Goal: Entertainment & Leisure: Consume media (video, audio)

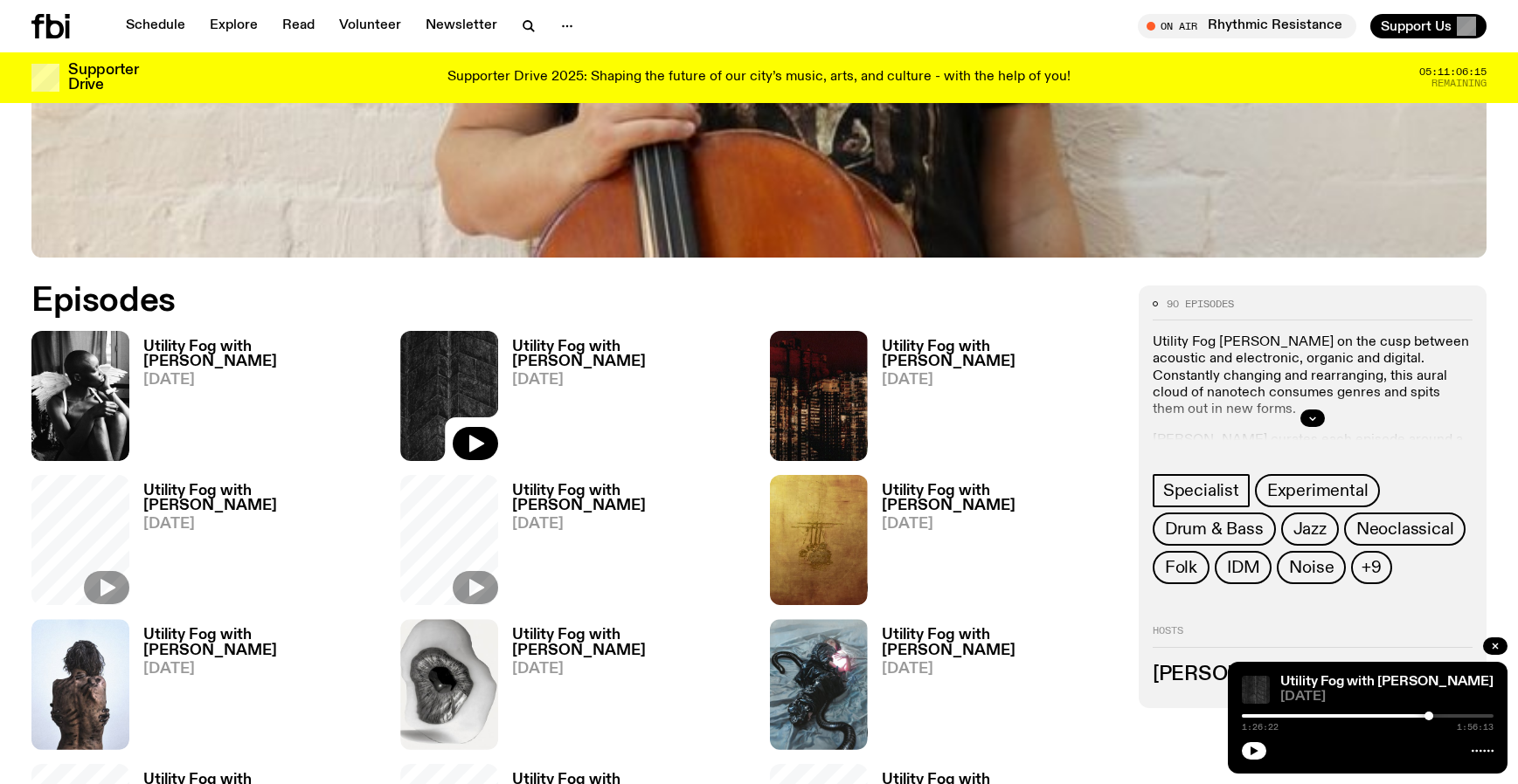
scroll to position [809, 0]
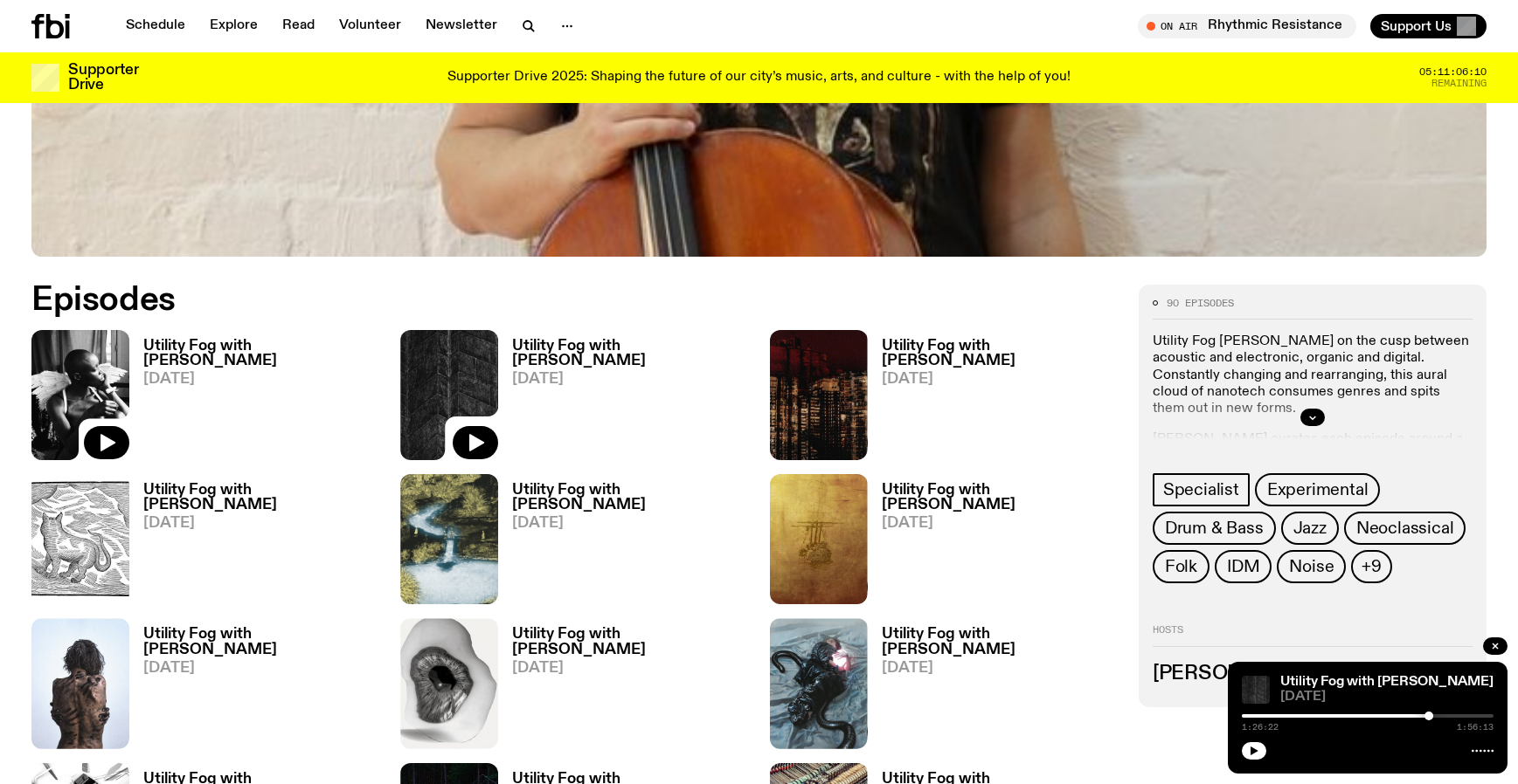
click at [82, 387] on img at bounding box center [81, 395] width 98 height 130
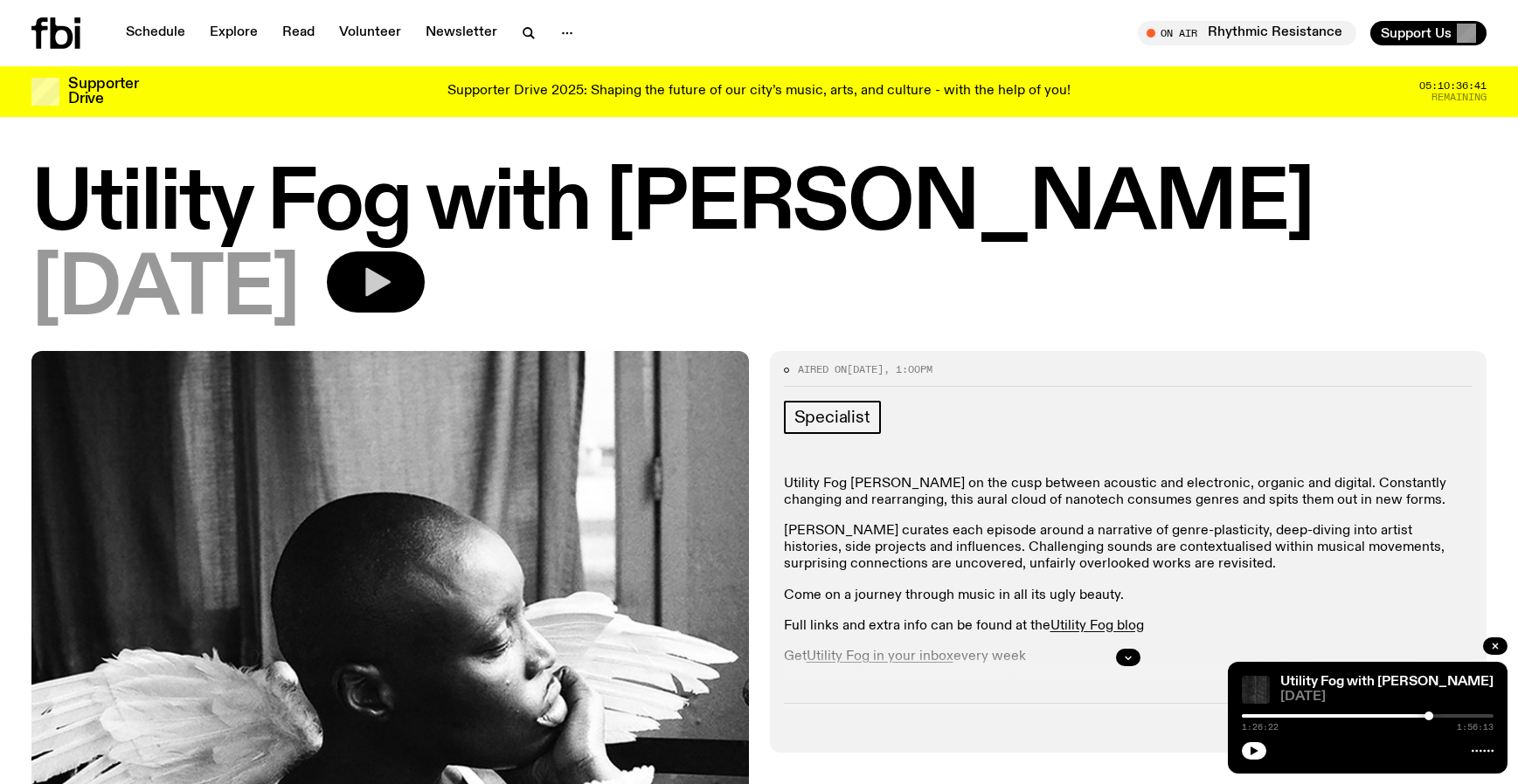
click at [390, 275] on icon "button" at bounding box center [378, 282] width 25 height 29
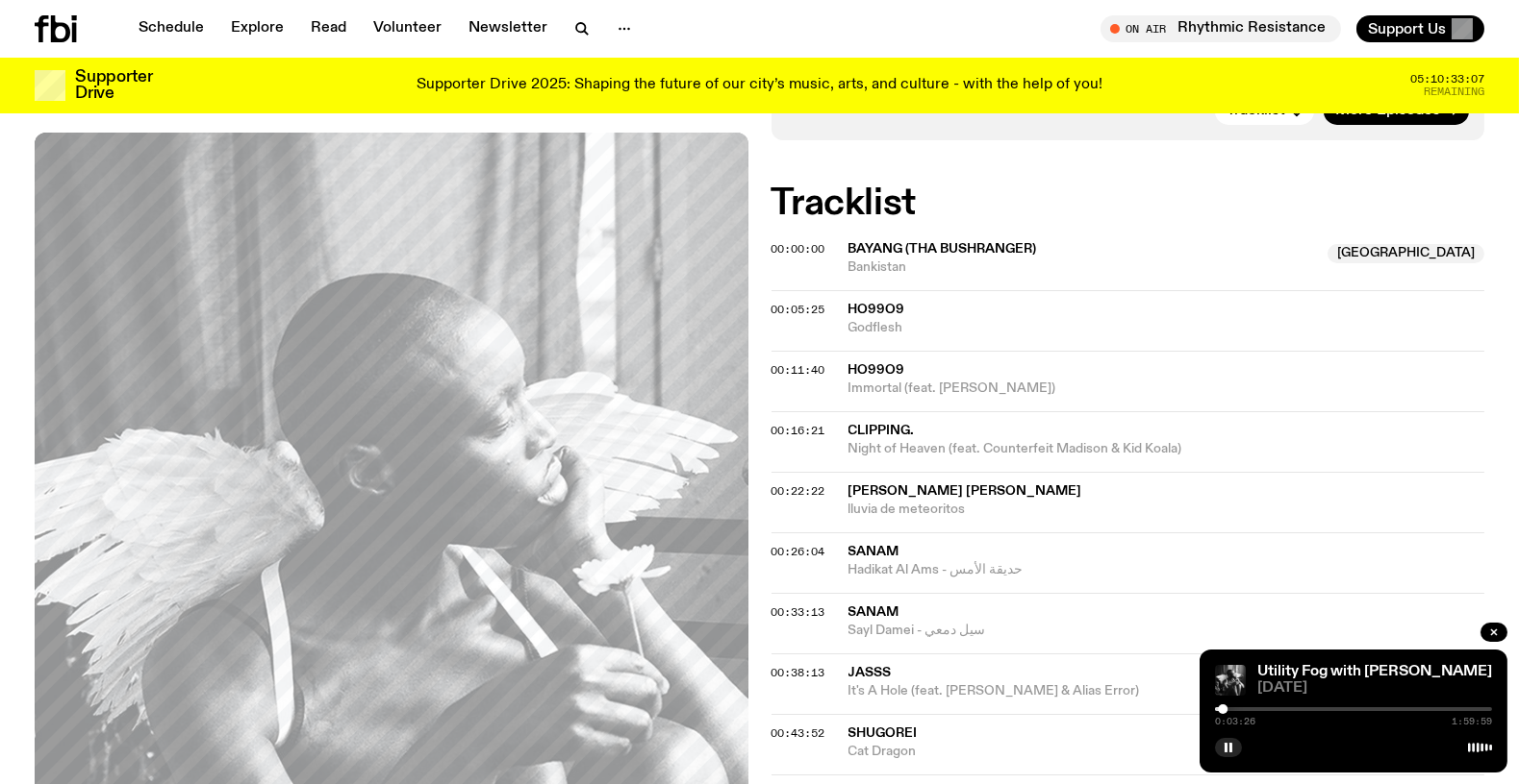
scroll to position [673, 0]
click at [1228, 751] on icon "button" at bounding box center [1228, 748] width 12 height 12
click at [800, 245] on span "00:00:00" at bounding box center [798, 249] width 54 height 15
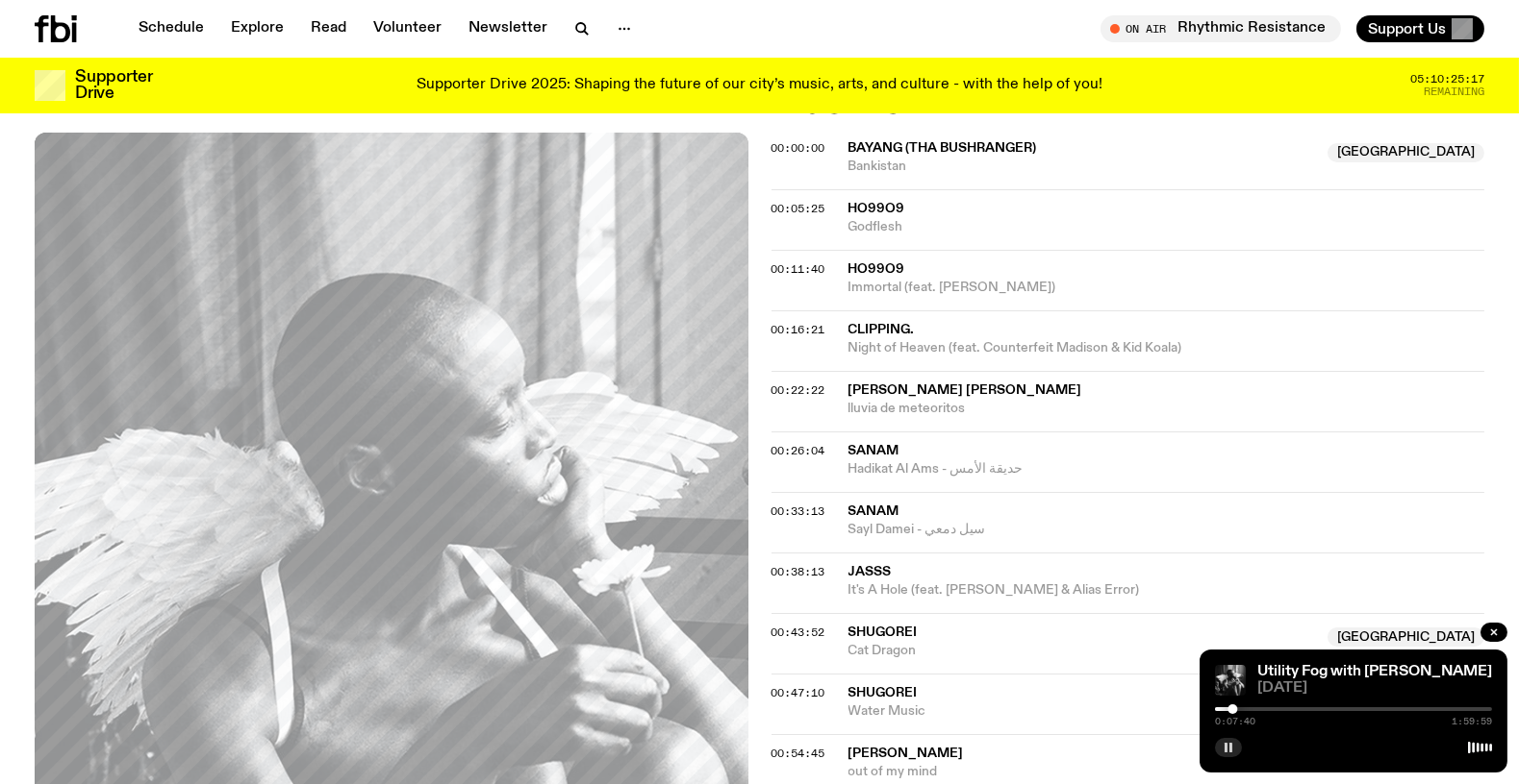
scroll to position [775, 0]
click at [794, 203] on span "00:05:25" at bounding box center [798, 207] width 54 height 15
click at [1229, 704] on div at bounding box center [1229, 709] width 10 height 10
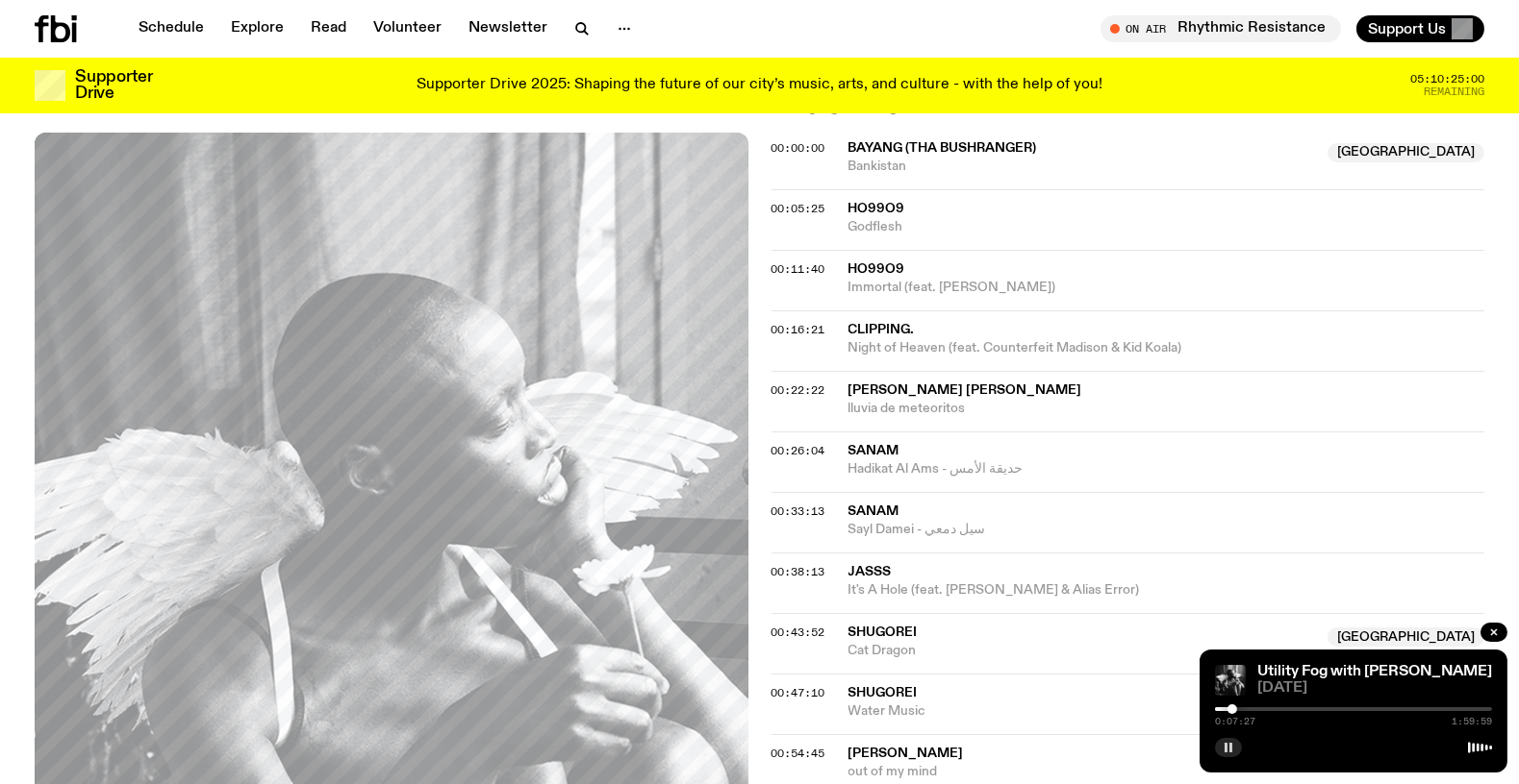
click at [1233, 708] on div at bounding box center [1232, 709] width 10 height 10
click at [807, 268] on span "00:11:40" at bounding box center [798, 269] width 54 height 15
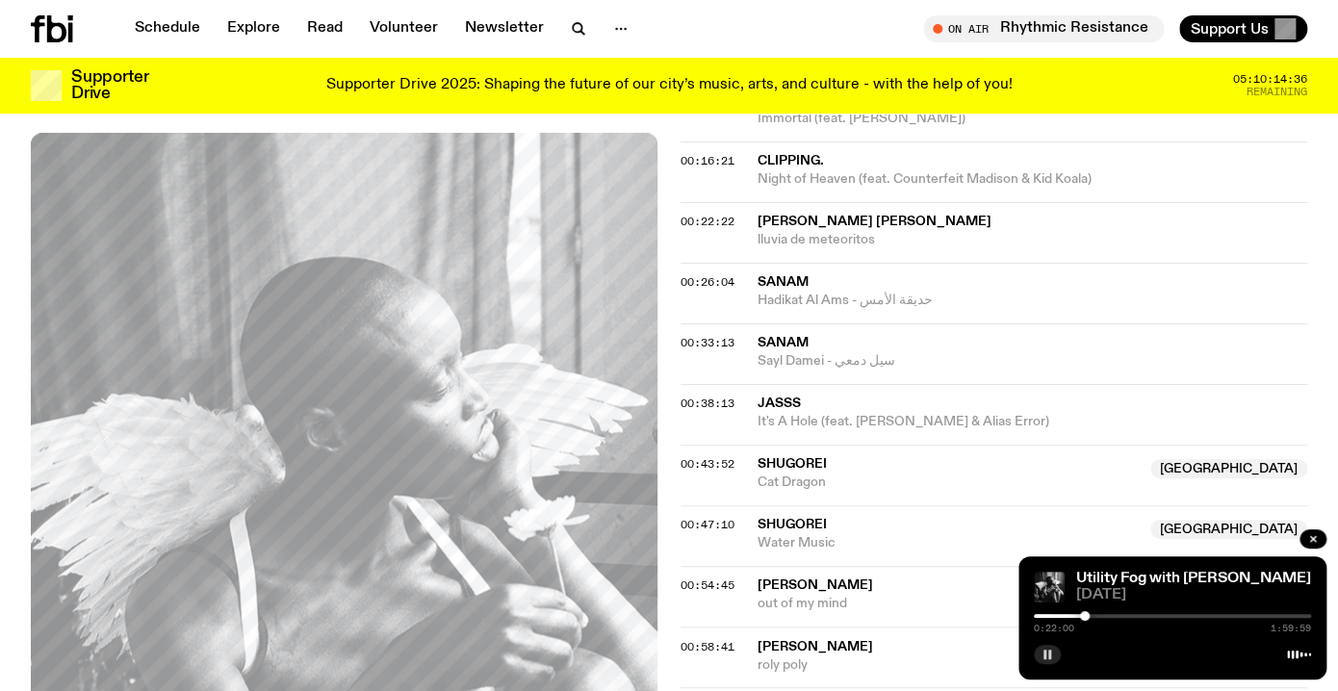
scroll to position [1032, 0]
click at [700, 273] on span "00:26:04" at bounding box center [707, 280] width 54 height 15
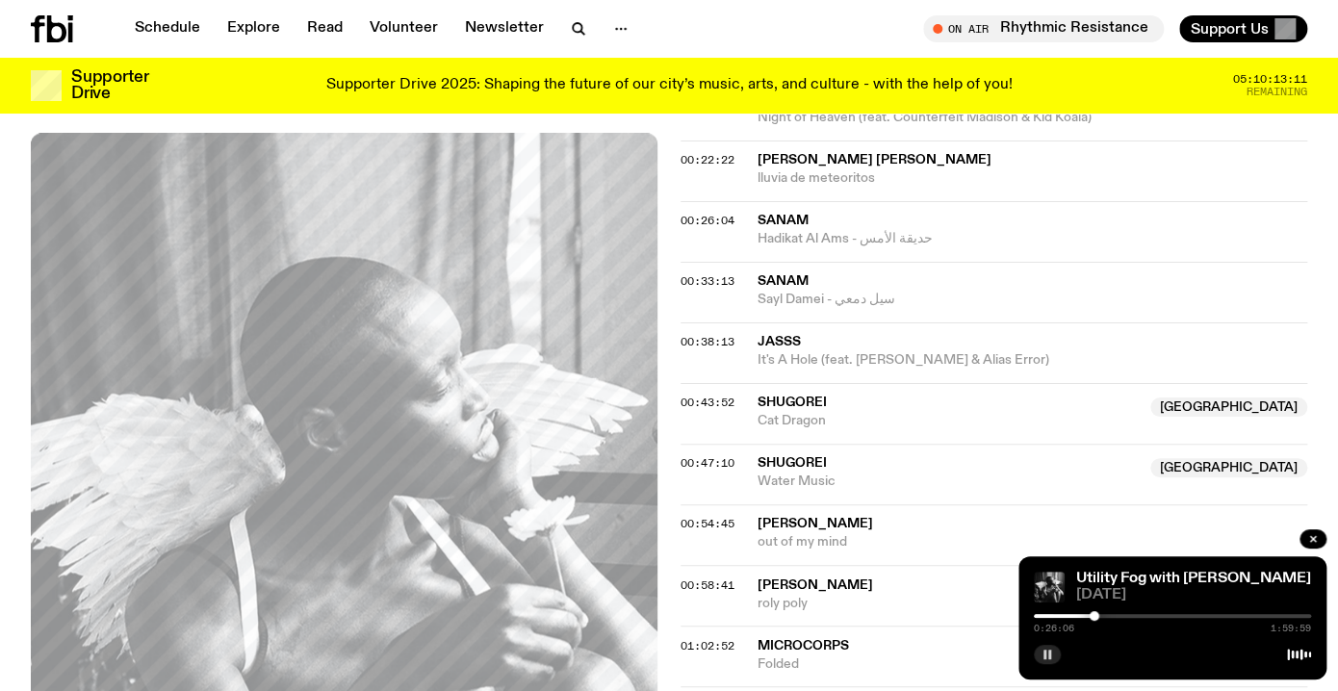
scroll to position [1095, 0]
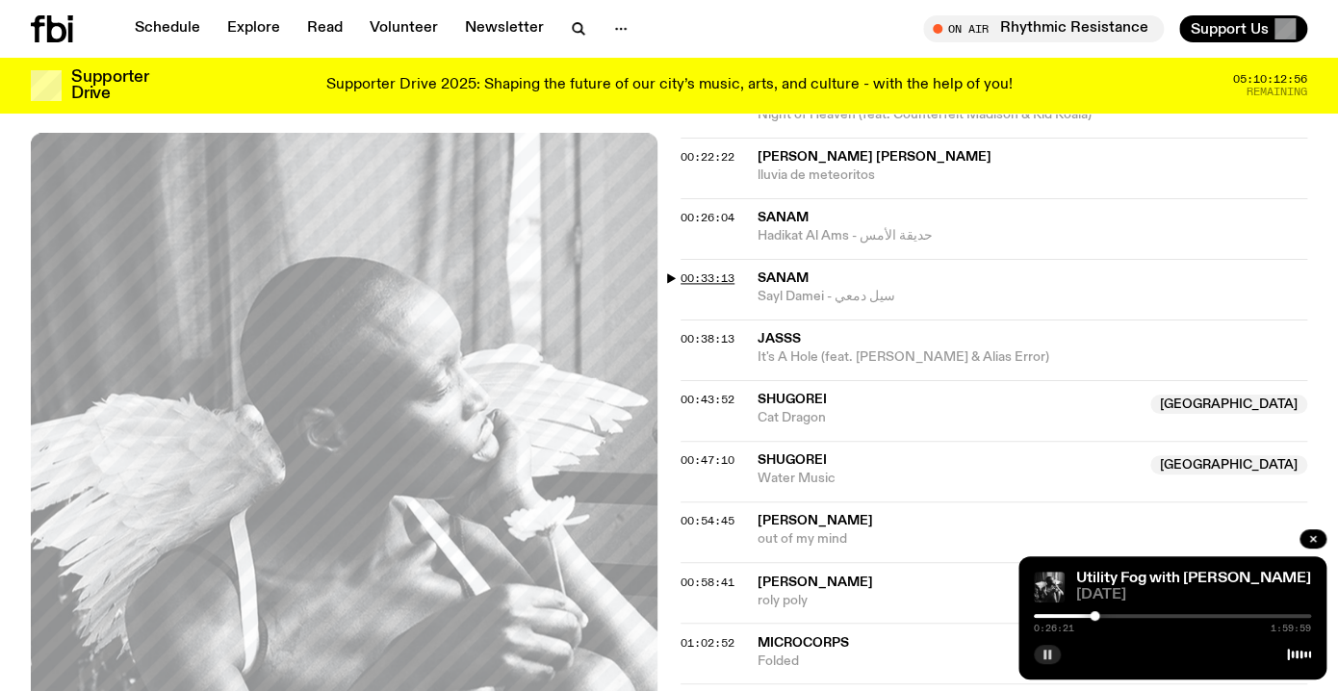
click at [722, 270] on span "00:33:13" at bounding box center [707, 277] width 54 height 15
click at [1114, 617] on div at bounding box center [1112, 616] width 10 height 10
click at [728, 331] on span "00:38:13" at bounding box center [707, 338] width 54 height 15
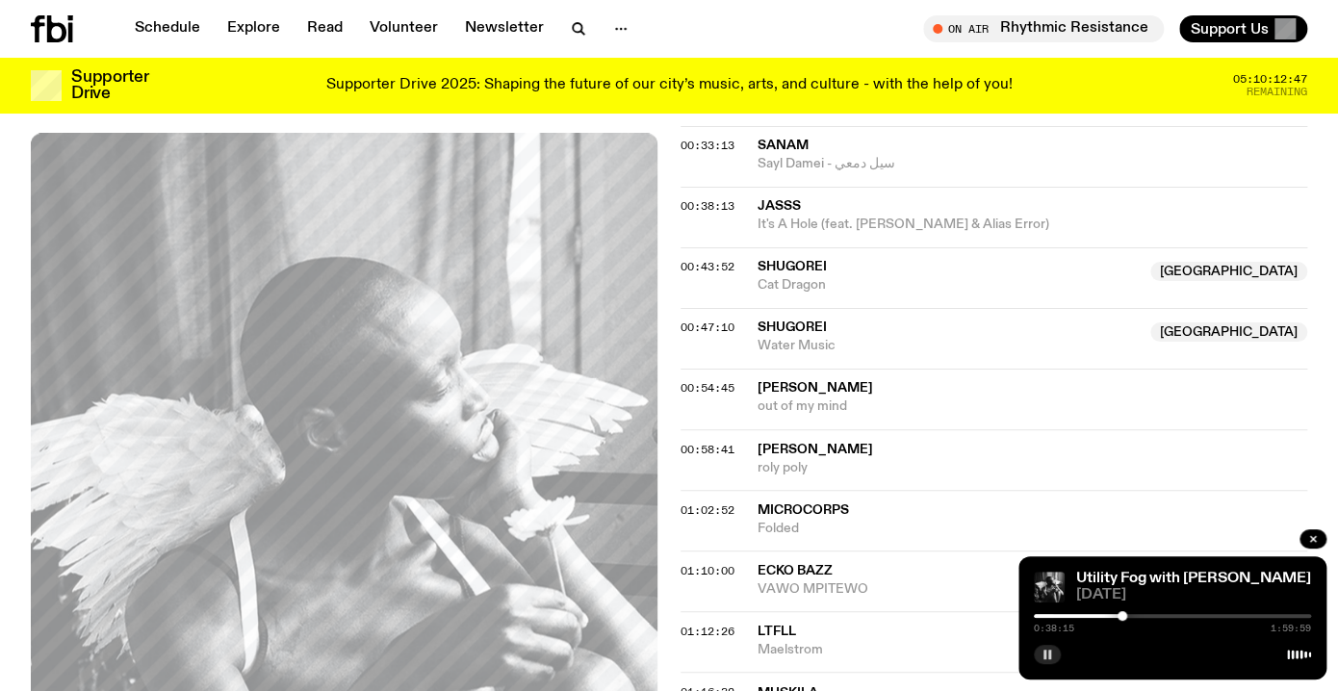
scroll to position [1227, 0]
click at [1123, 616] on div at bounding box center [1123, 616] width 10 height 10
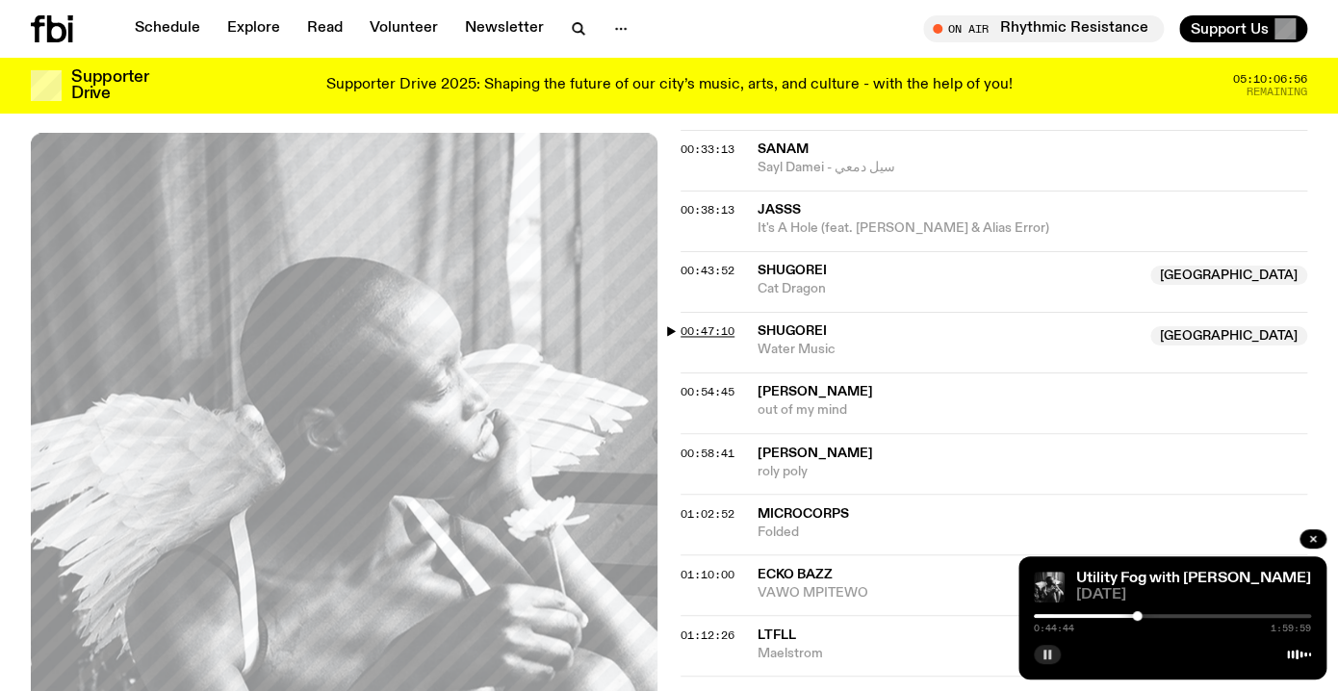
scroll to position [1222, 0]
click at [723, 325] on span "00:47:10" at bounding box center [707, 332] width 54 height 15
click at [1143, 615] on div at bounding box center [1144, 616] width 10 height 10
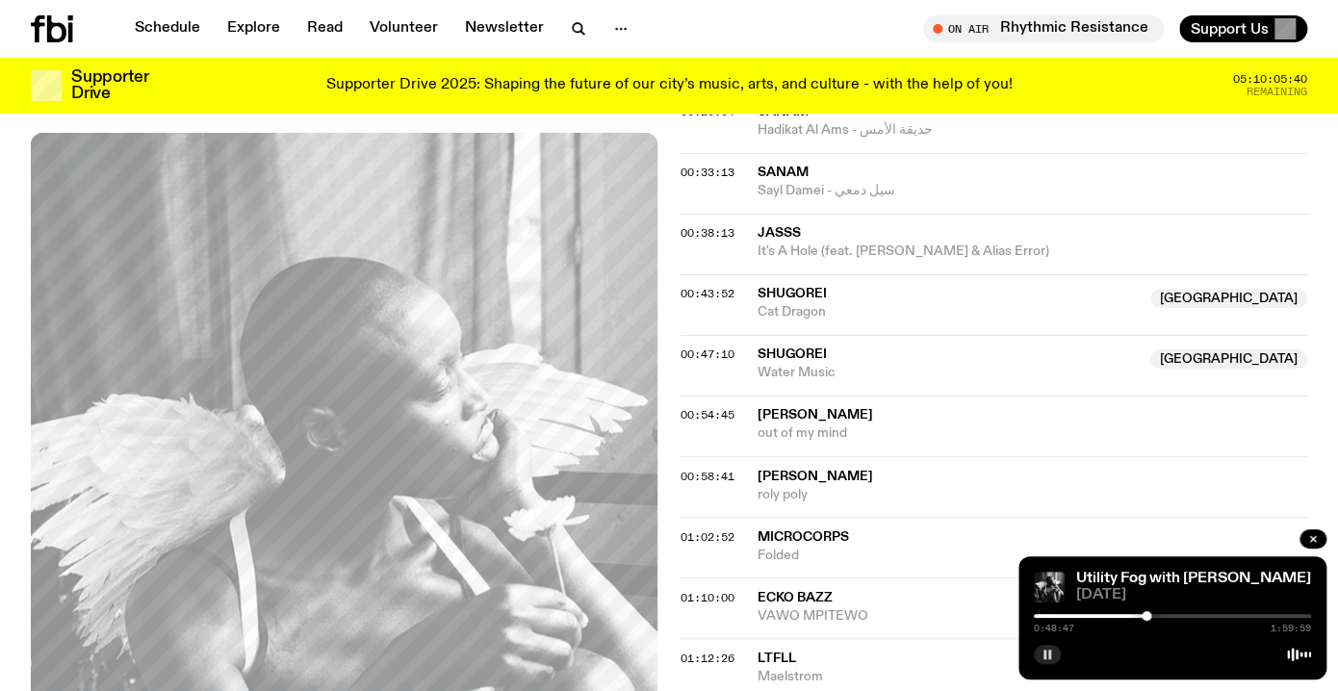
scroll to position [1201, 0]
click at [696, 286] on span "00:43:52" at bounding box center [707, 293] width 54 height 15
click at [1141, 616] on div at bounding box center [1140, 616] width 10 height 10
drag, startPoint x: 1141, startPoint y: 617, endPoint x: 1129, endPoint y: 618, distance: 11.6
click at [1129, 618] on div at bounding box center [1130, 616] width 10 height 10
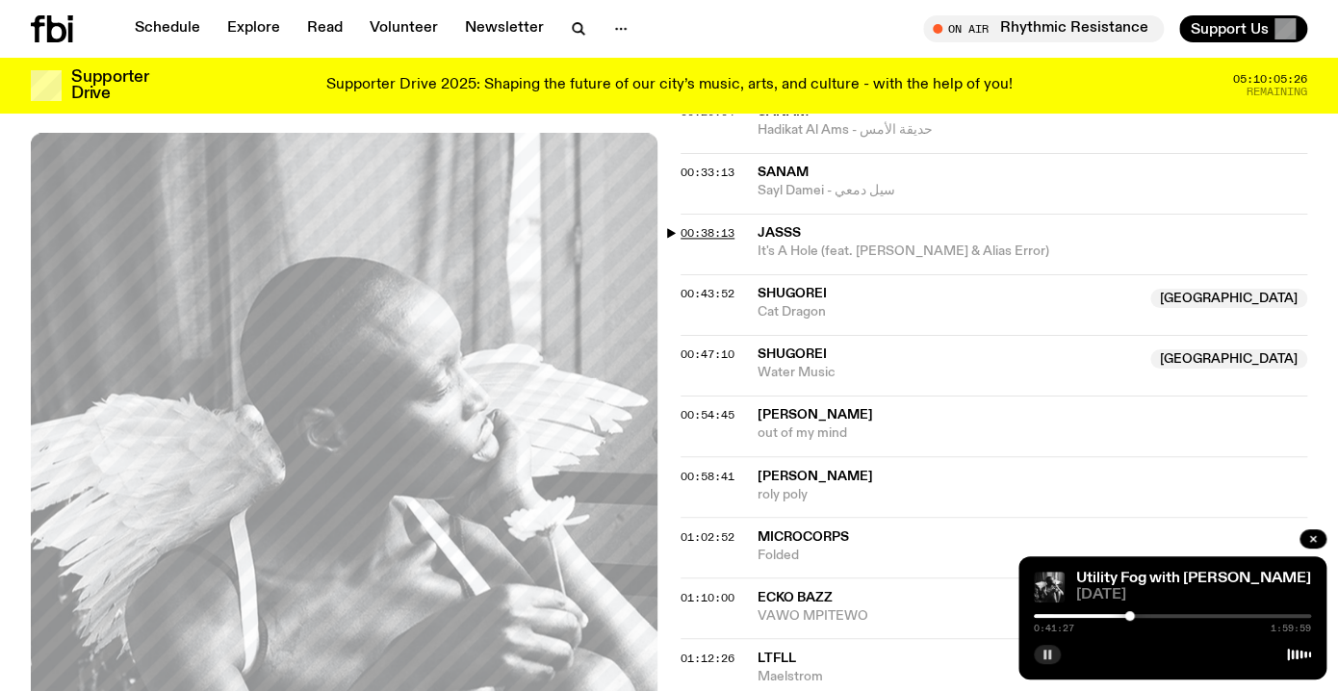
click at [713, 225] on span "00:38:13" at bounding box center [707, 232] width 54 height 15
click at [1125, 617] on div at bounding box center [1125, 616] width 10 height 10
click at [731, 286] on span "00:43:52" at bounding box center [707, 293] width 54 height 15
click at [1140, 618] on div at bounding box center [1140, 616] width 10 height 10
click at [1145, 619] on div at bounding box center [1146, 616] width 10 height 10
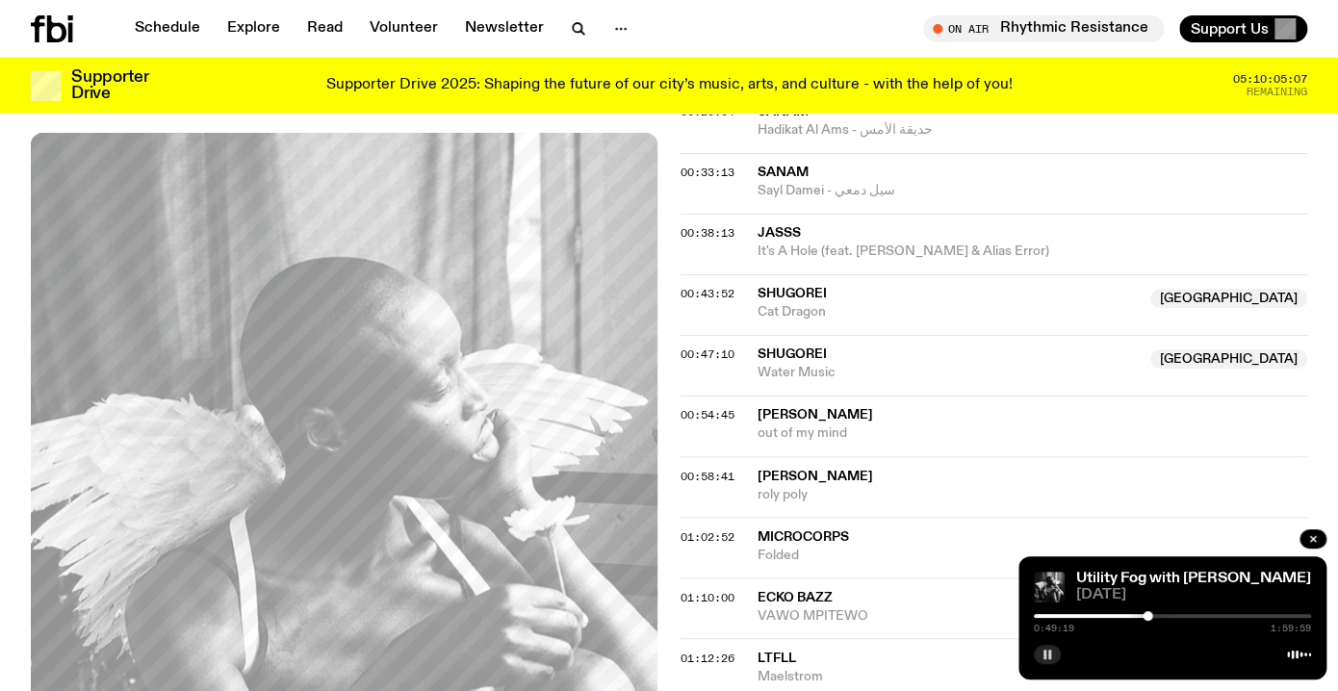
click at [1148, 618] on div at bounding box center [1147, 616] width 10 height 10
click at [1153, 618] on div at bounding box center [1153, 616] width 10 height 10
click at [1151, 620] on div at bounding box center [1152, 616] width 10 height 10
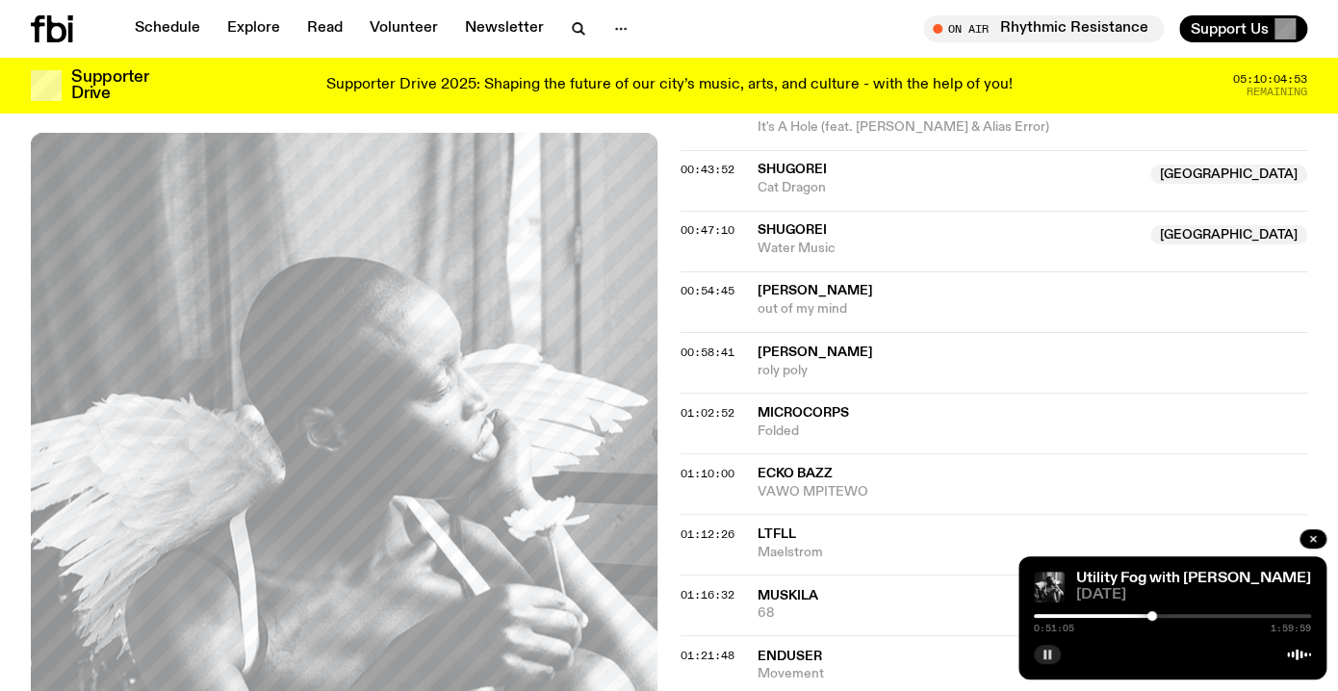
scroll to position [1331, 0]
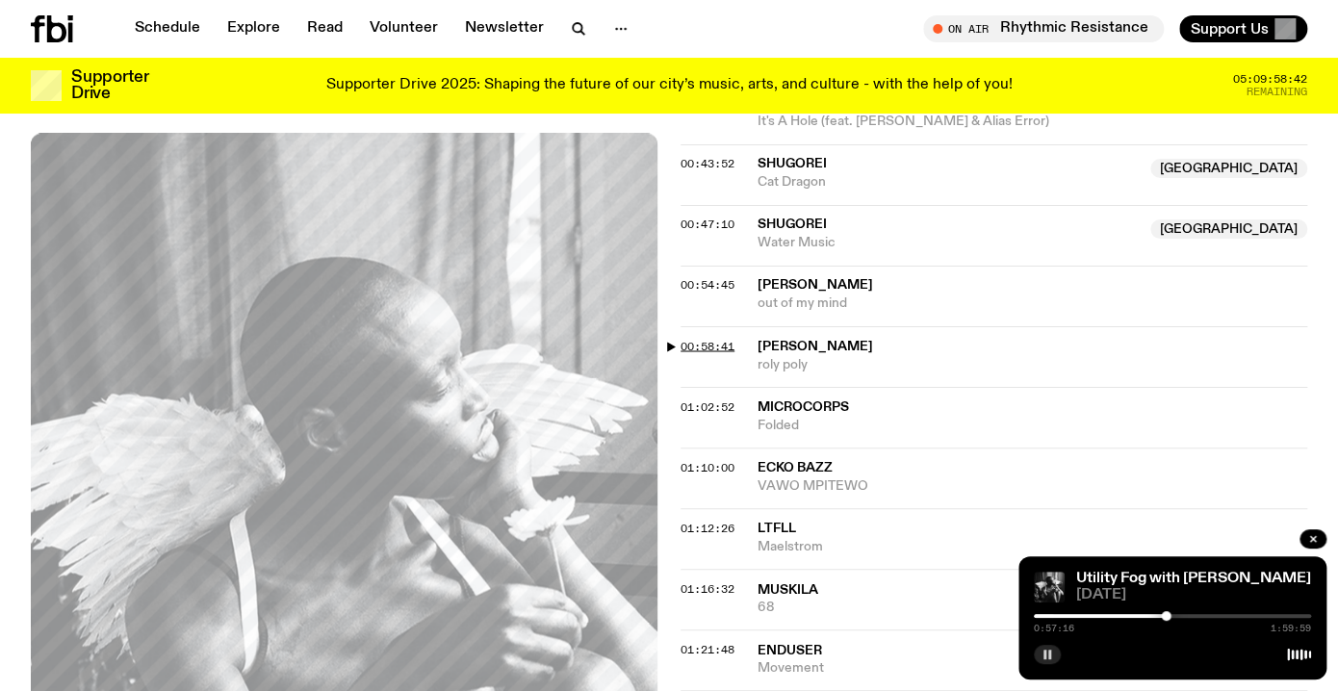
click at [704, 338] on span "00:58:41" at bounding box center [707, 345] width 54 height 15
click at [705, 398] on span "01:02:52" at bounding box center [707, 405] width 54 height 15
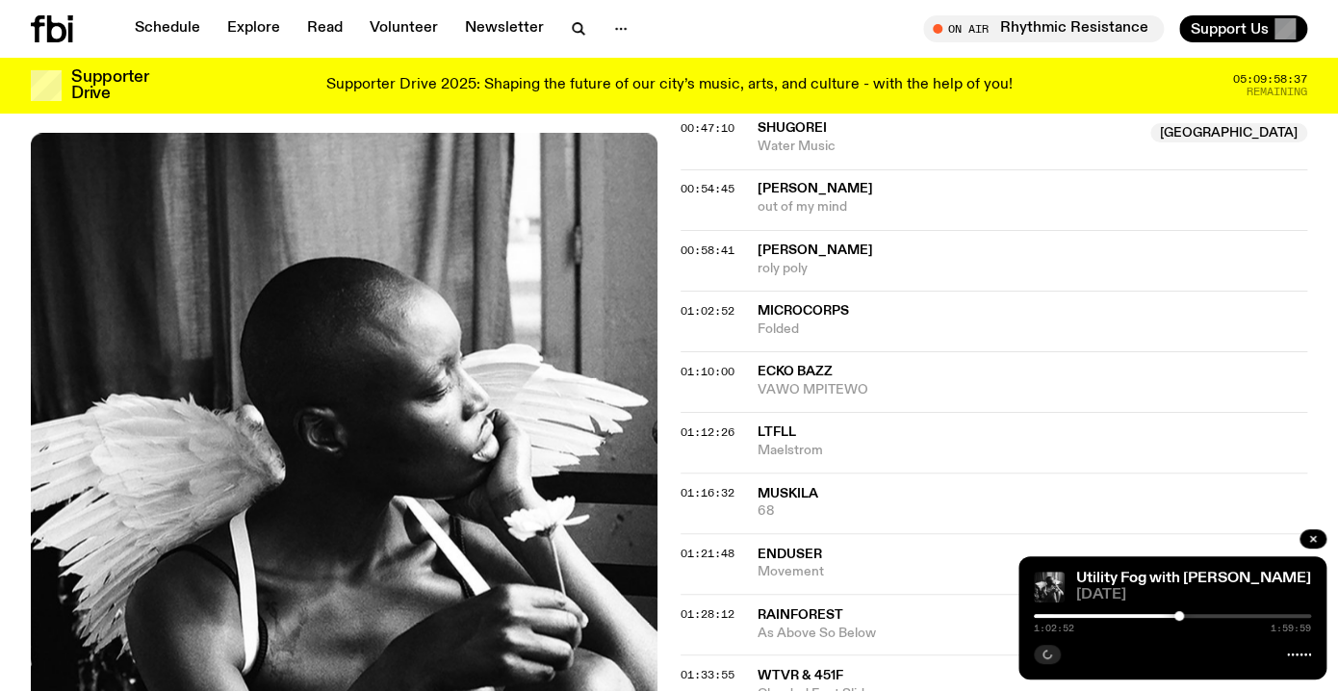
scroll to position [1461, 0]
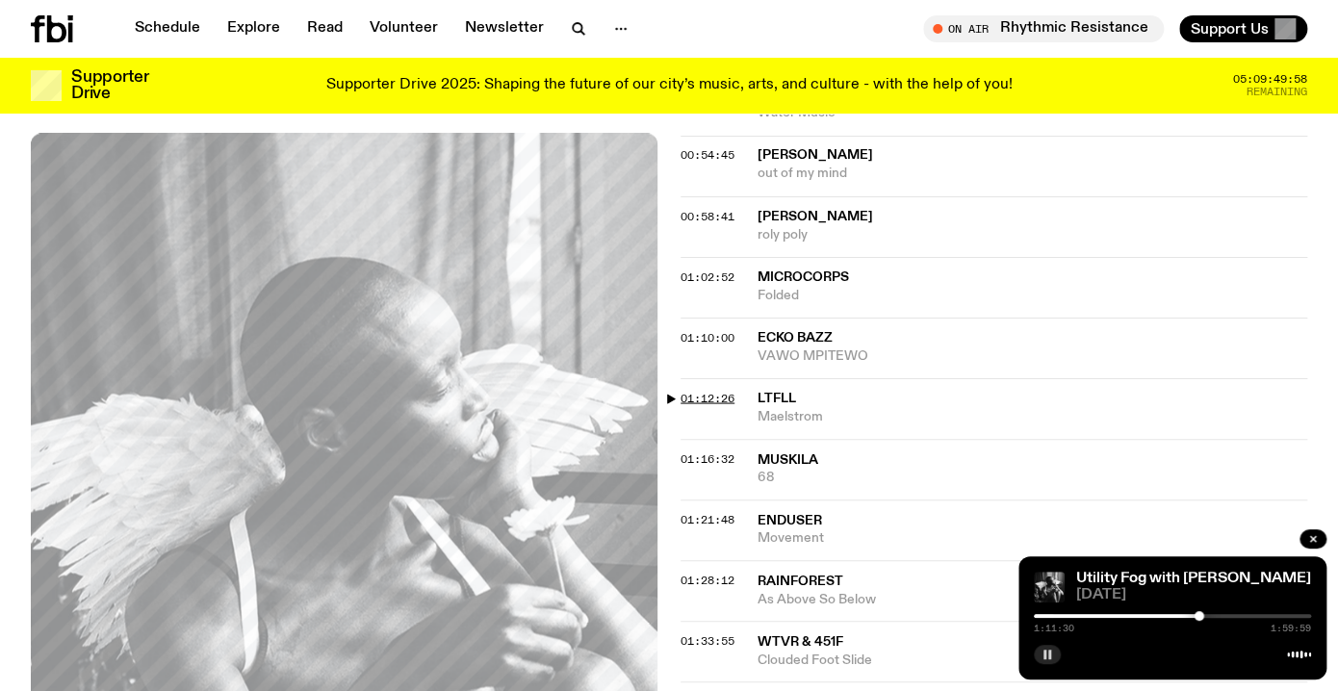
click at [718, 390] on span "01:12:26" at bounding box center [707, 397] width 54 height 15
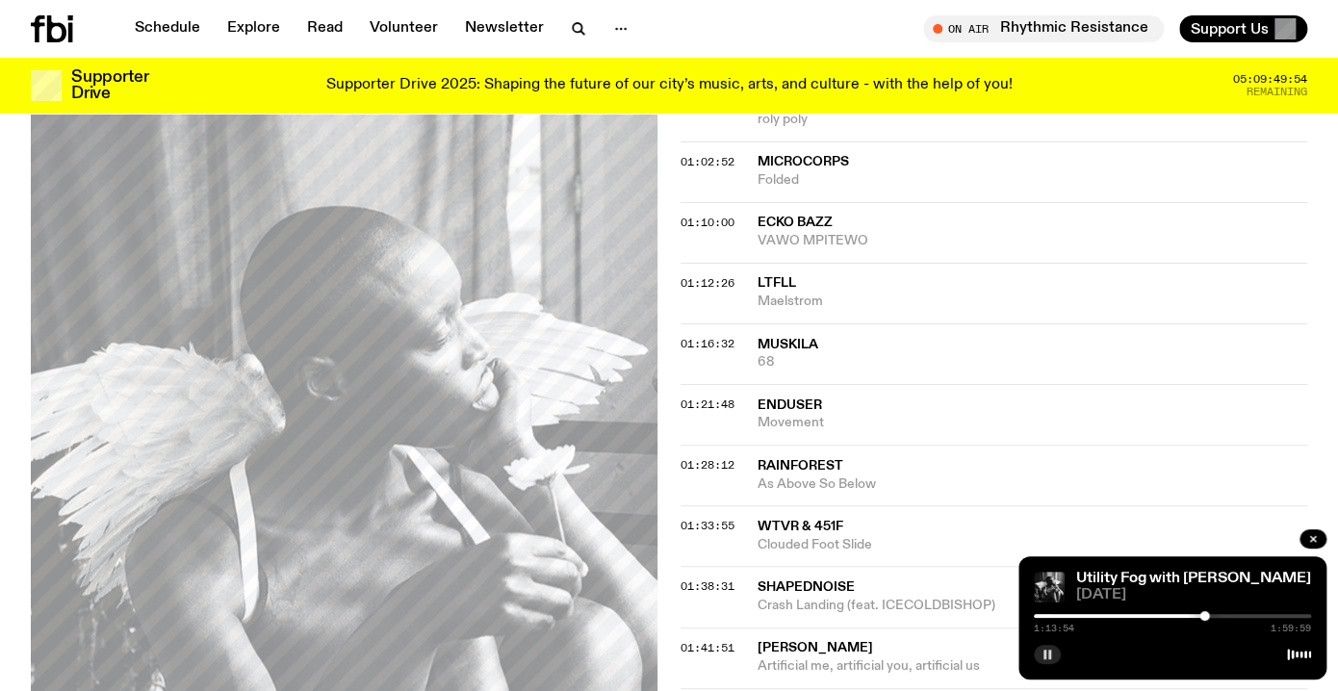
click at [1204, 614] on div at bounding box center [1204, 616] width 10 height 10
click at [1043, 653] on rect "button" at bounding box center [1044, 655] width 3 height 10
